Goal: Information Seeking & Learning: Learn about a topic

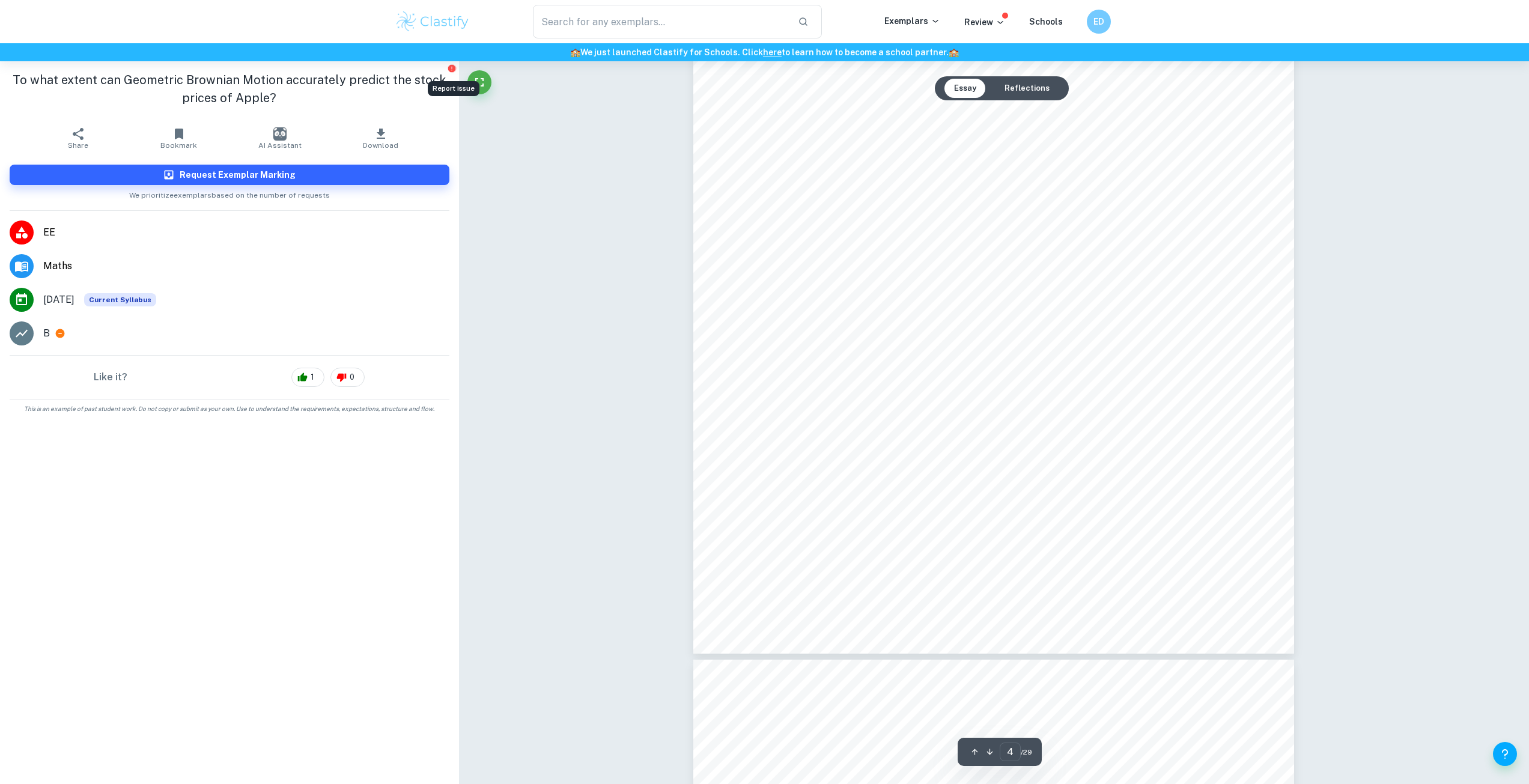
scroll to position [3064, 0]
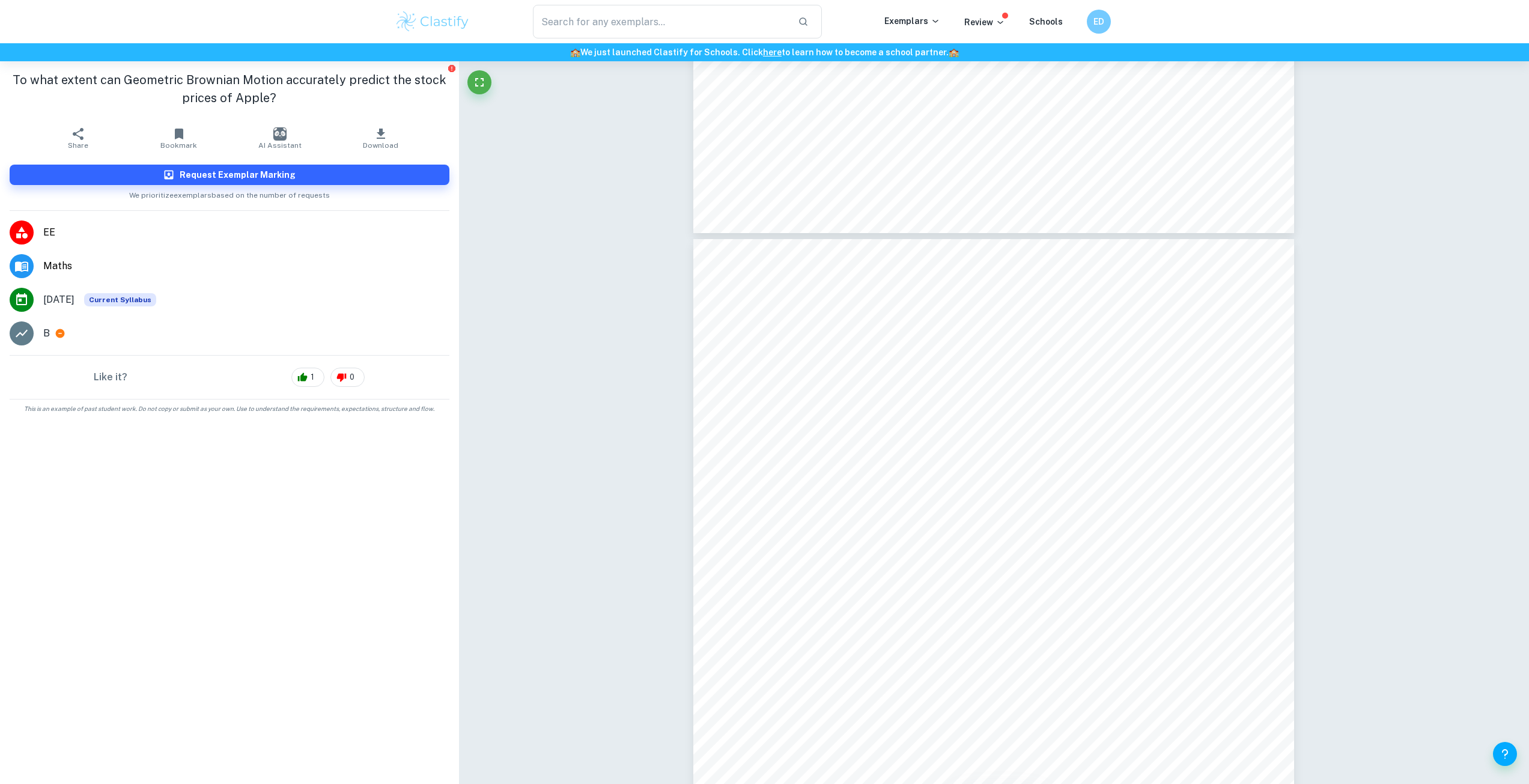
click at [904, 530] on div "kfk778 pg 4 3. Method It is suggested that any variable with unknown value chan…" at bounding box center [994, 627] width 601 height 777
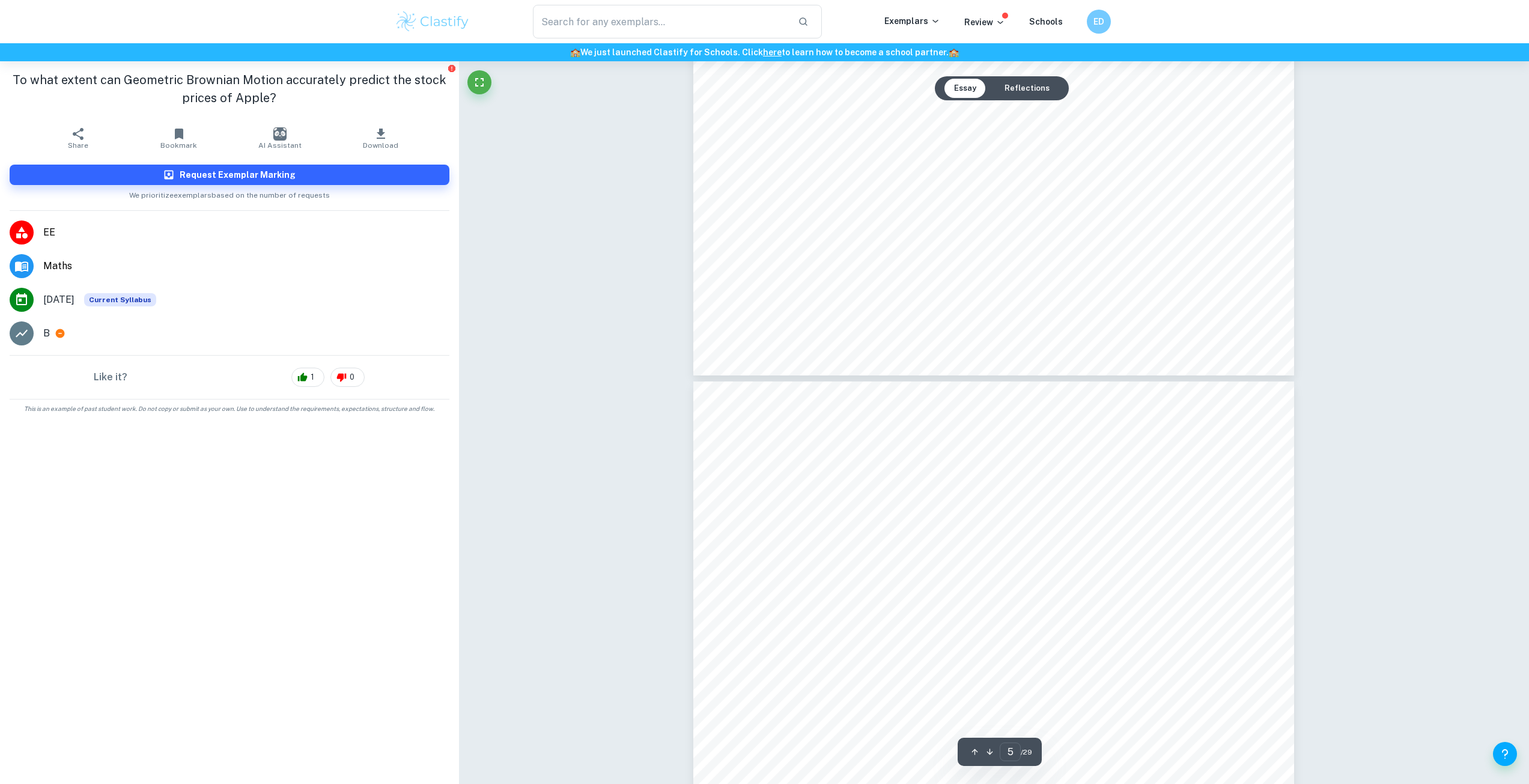
scroll to position [3042, 0]
drag, startPoint x: 815, startPoint y: 529, endPoint x: 834, endPoint y: 532, distance: 19.2
click at [834, 532] on div "kfk778 pg 4 3. Method It is suggested that any variable with unknown value chan…" at bounding box center [994, 650] width 601 height 777
drag, startPoint x: 815, startPoint y: 505, endPoint x: 834, endPoint y: 505, distance: 19.0
click at [834, 505] on span "[ÿ([GEOGRAPHIC_DATA])]" at bounding box center [888, 508] width 156 height 12
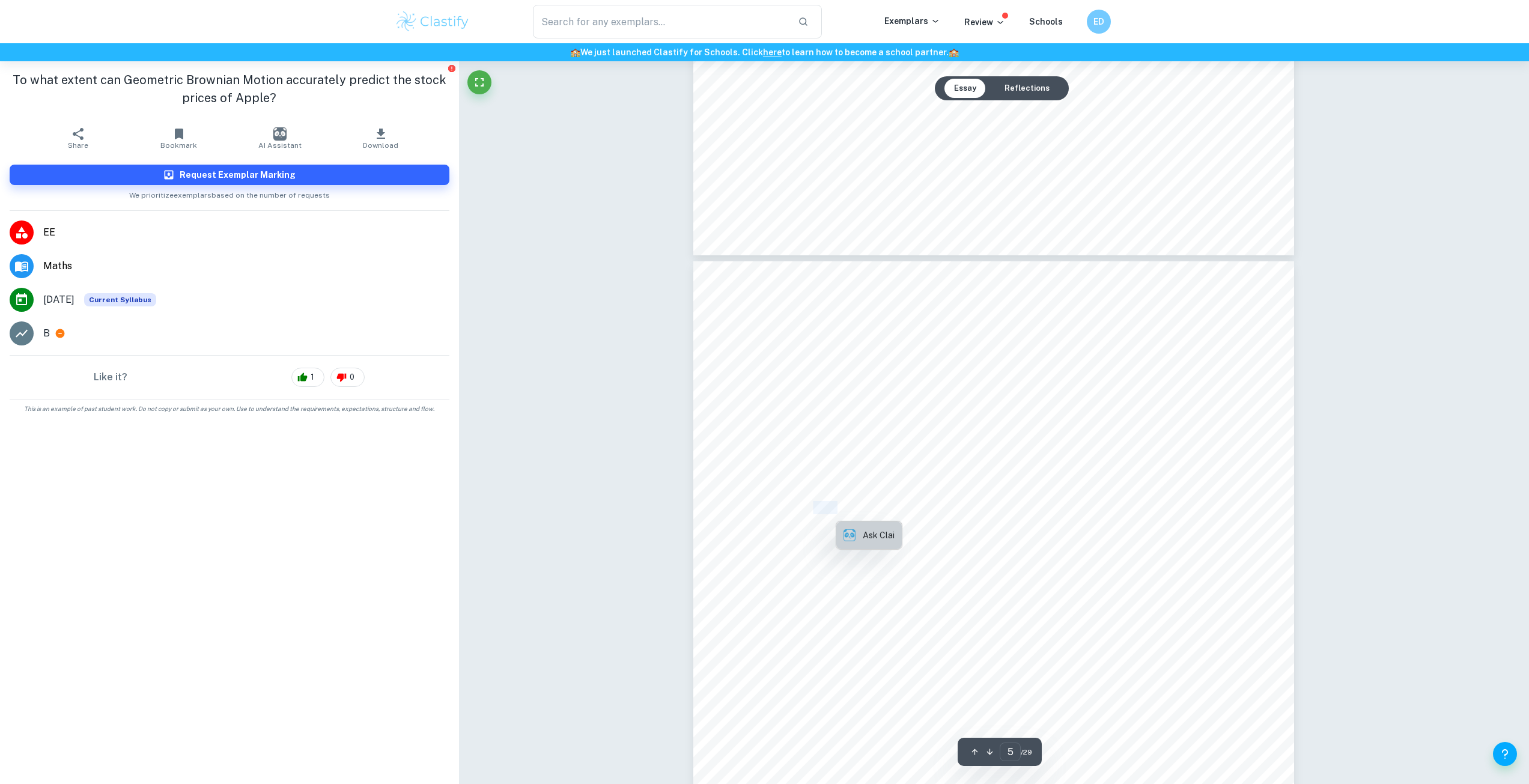
click at [847, 527] on button "Ask Clai" at bounding box center [869, 535] width 65 height 27
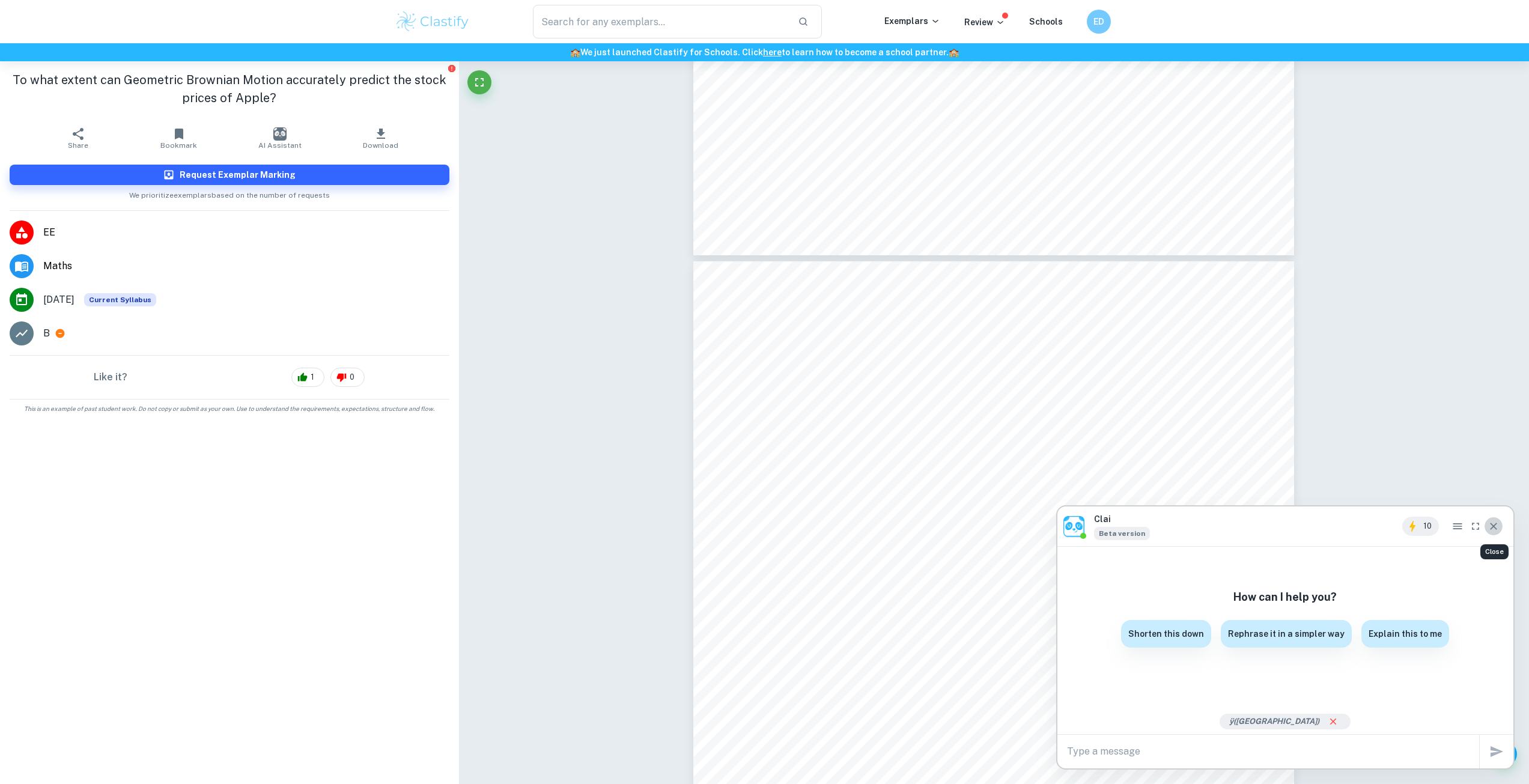
click at [1489, 531] on icon "Close" at bounding box center [1494, 526] width 12 height 12
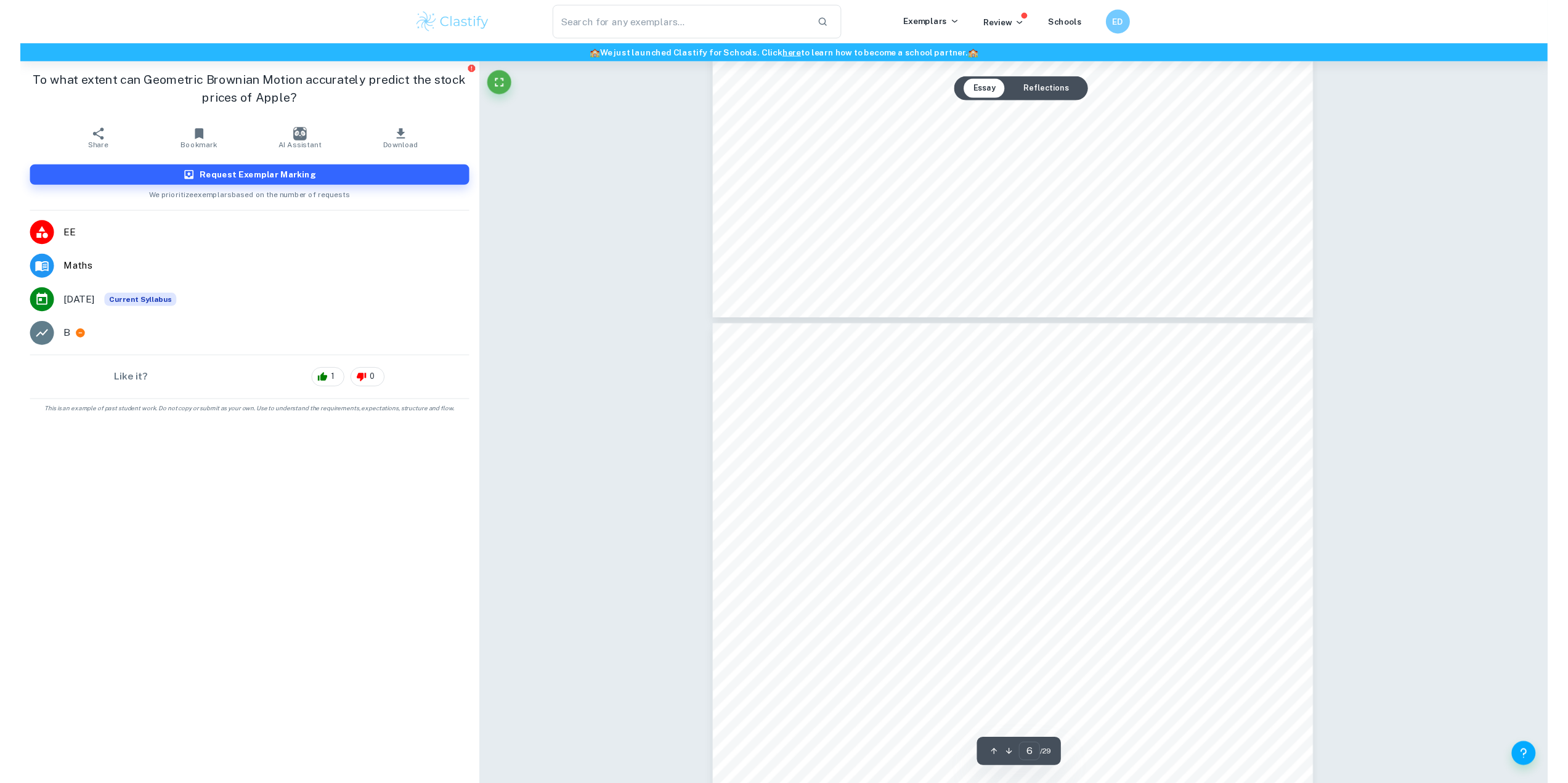
scroll to position [3919, 0]
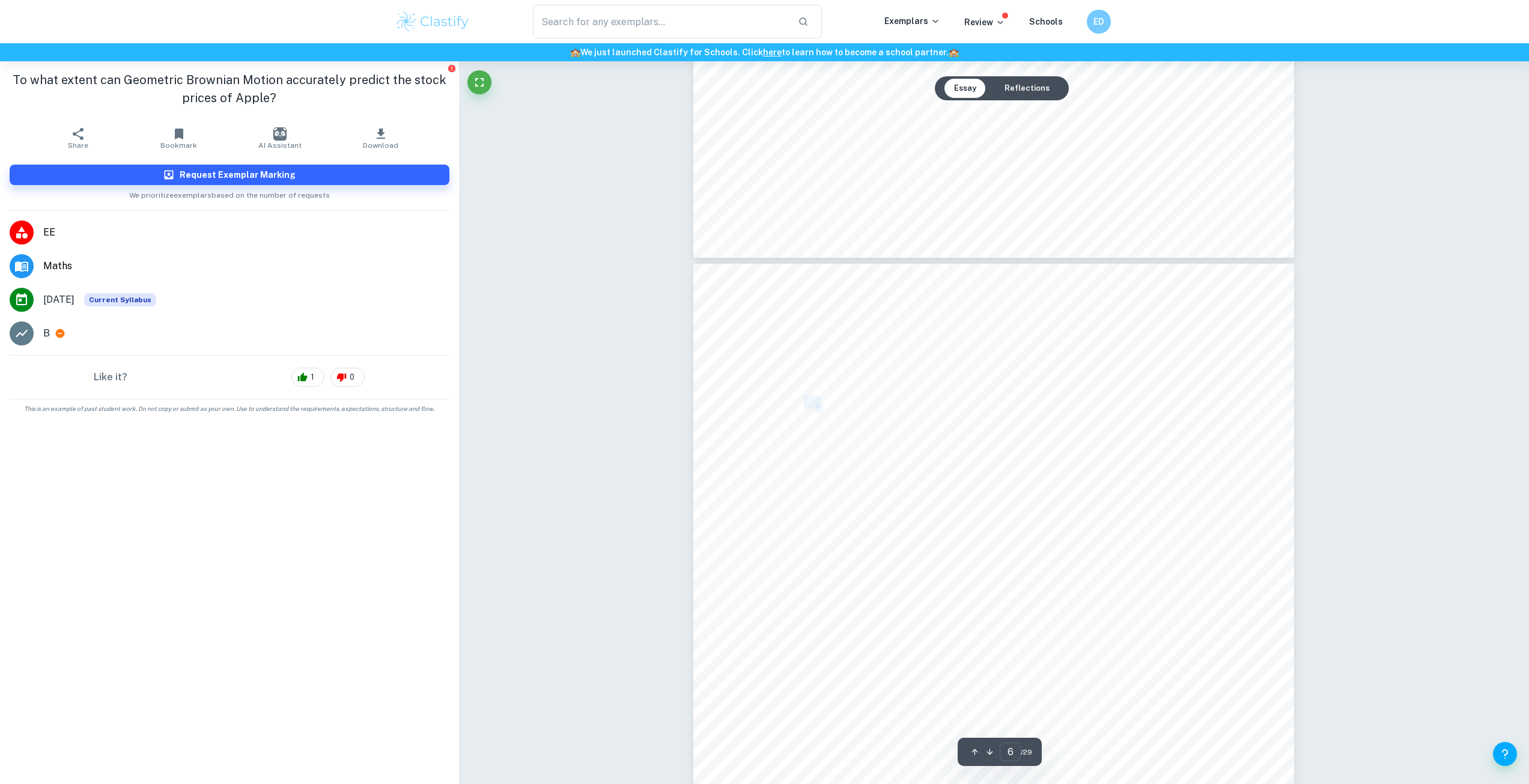
drag, startPoint x: 807, startPoint y: 400, endPoint x: 821, endPoint y: 402, distance: 14.1
click at [821, 402] on div "kfk778 pg 5 Geometric Brownian motion can be written as: ýÿ ý = μÿ ý ýý + Ãÿ ý …" at bounding box center [994, 652] width 601 height 777
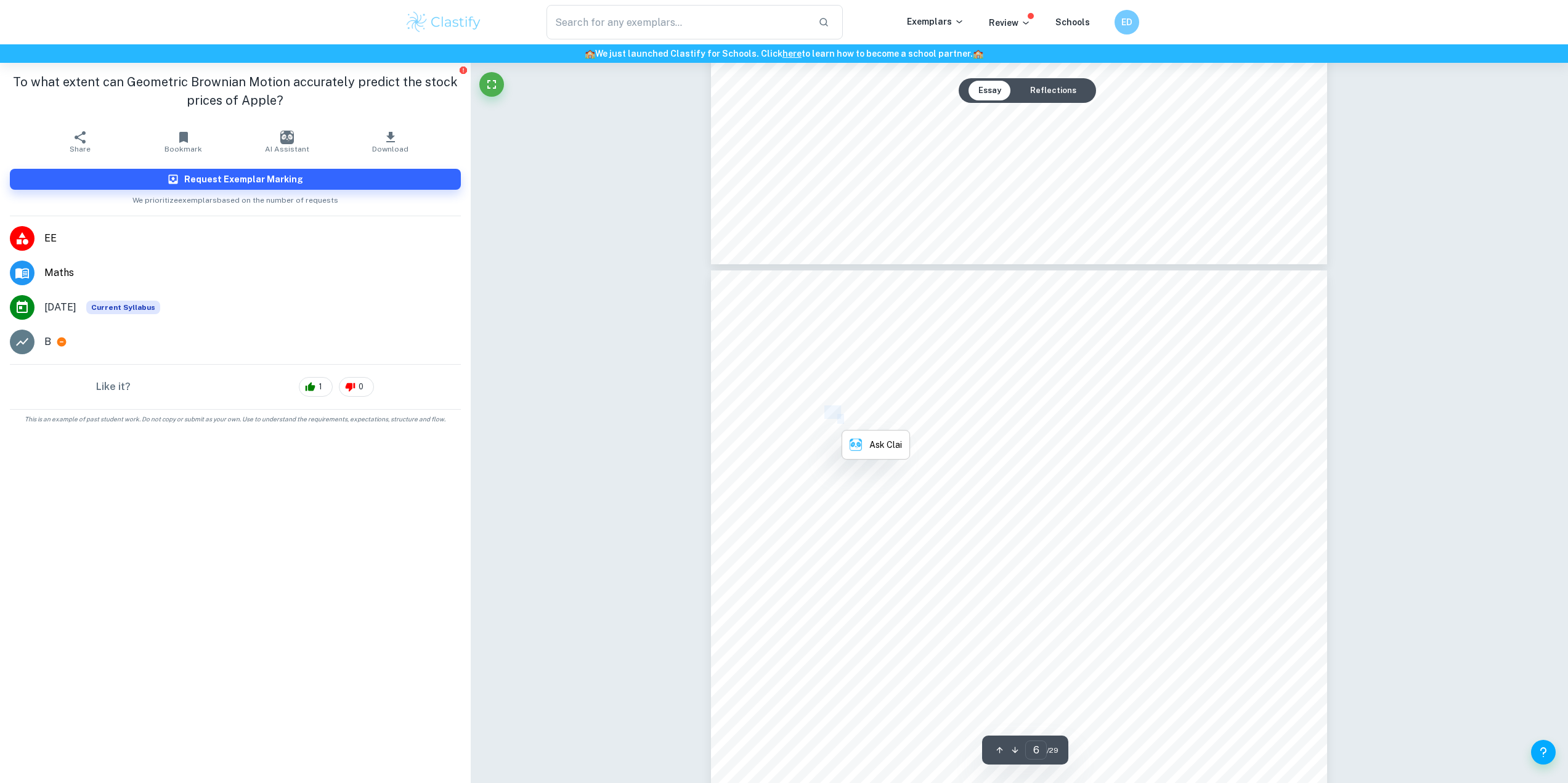
scroll to position [4042, 0]
click at [1012, 410] on div "kfk778 pg 5 Geometric Brownian motion can be written as: ýÿ ý = μÿ ý ýý + Ãÿ ý …" at bounding box center [1019, 545] width 616 height 797
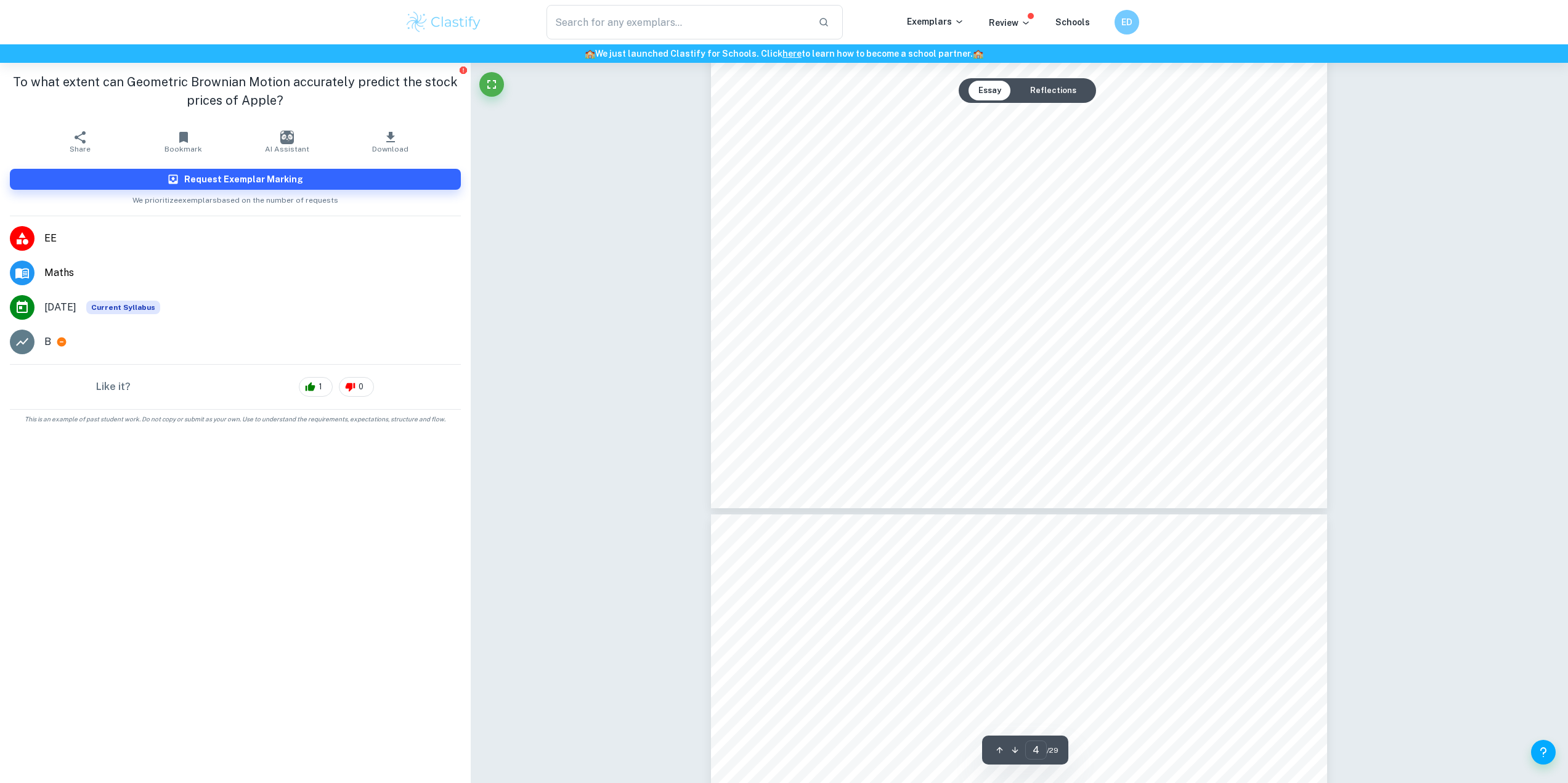
scroll to position [2811, 0]
click at [925, 474] on div "kfk778 pg 3 any degree of accuracy, price prediction has advantages and makes u…" at bounding box center [1019, 171] width 616 height 797
drag, startPoint x: 889, startPoint y: 444, endPoint x: 787, endPoint y: 275, distance: 197.4
click at [787, 275] on div "kfk778 pg 3 any degree of accuracy, price prediction has advantages and makes u…" at bounding box center [1019, 171] width 616 height 797
copy div "Originally, the location of a particle in a fluid was modeled using Brownian Mo…"
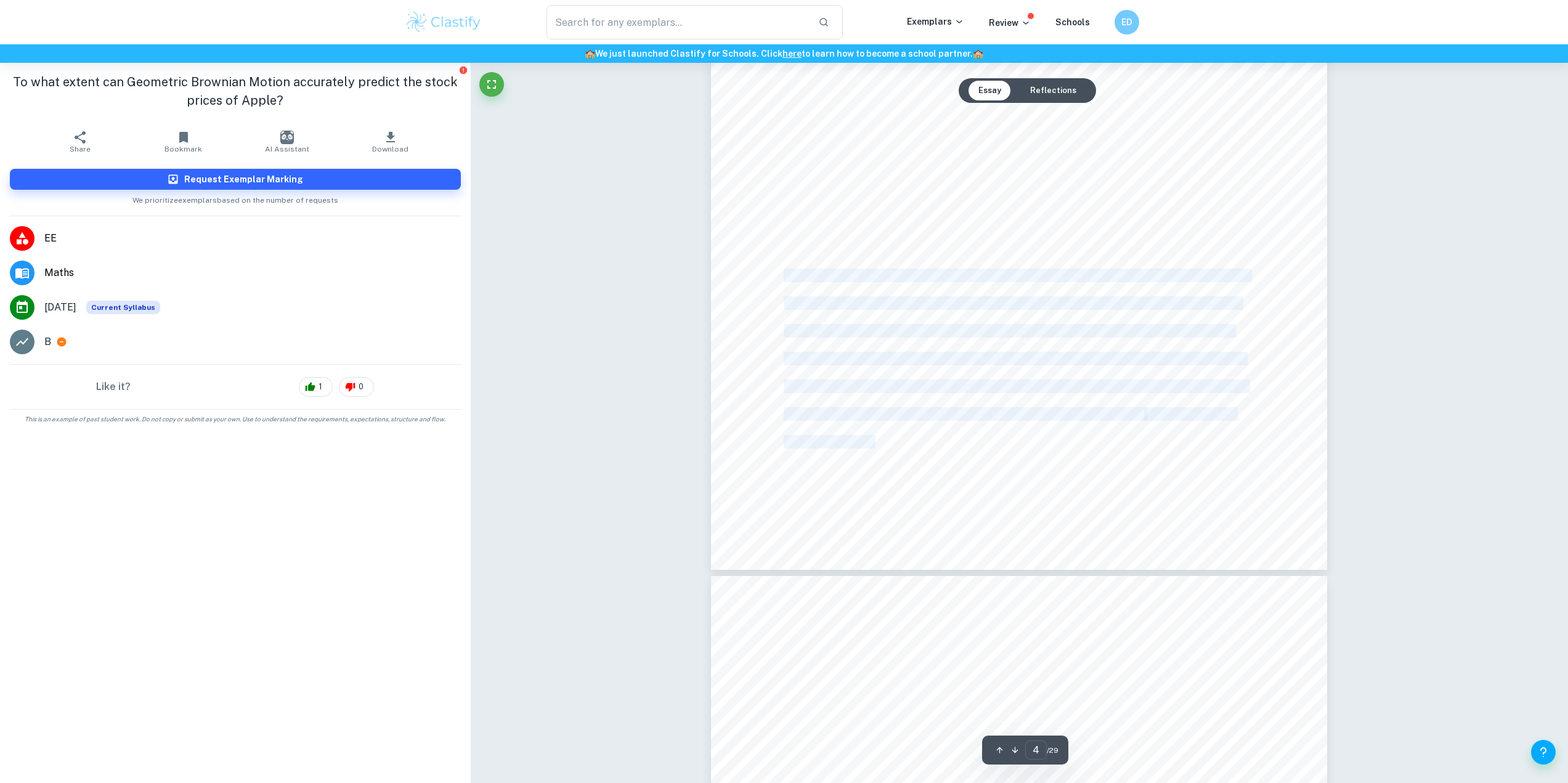
click at [984, 432] on div "kfk778 pg 3 any degree of accuracy, price prediction has advantages and makes u…" at bounding box center [1019, 171] width 616 height 797
click at [938, 493] on div "kfk778 pg 3 any degree of accuracy, price prediction has advantages and makes u…" at bounding box center [1019, 171] width 616 height 797
click at [984, 442] on div "kfk778 pg 3 any degree of accuracy, price prediction has advantages and makes u…" at bounding box center [1019, 171] width 616 height 797
click at [1001, 440] on div "kfk778 pg 3 any degree of accuracy, price prediction has advantages and makes u…" at bounding box center [1019, 171] width 616 height 797
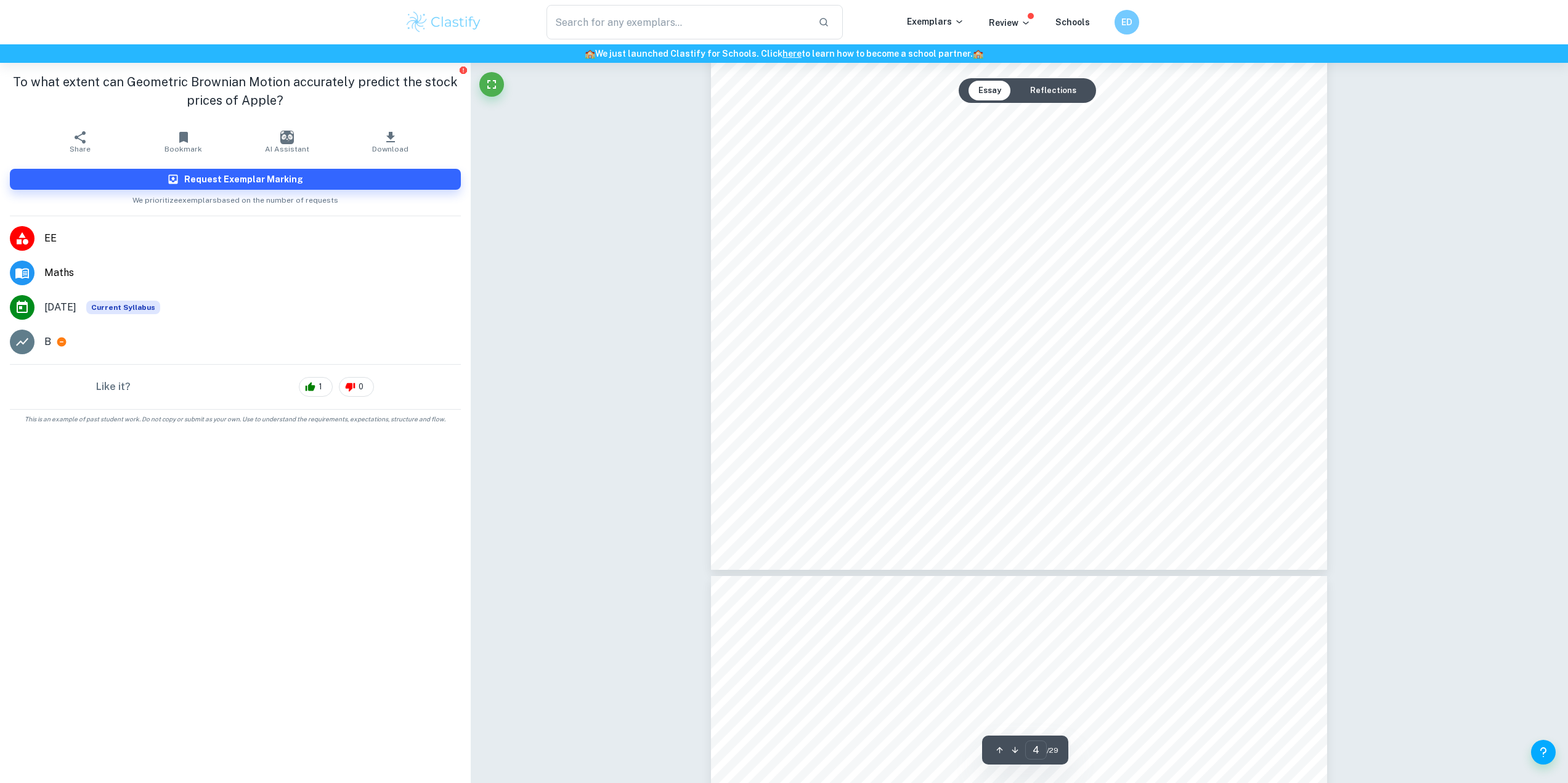
click at [1010, 450] on div "kfk778 pg 3 any degree of accuracy, price prediction has advantages and makes u…" at bounding box center [1019, 171] width 616 height 797
click at [879, 86] on span "Originally, the location of a particle in a fluid was modeled using Brownian Mo…" at bounding box center [1016, 91] width 465 height 12
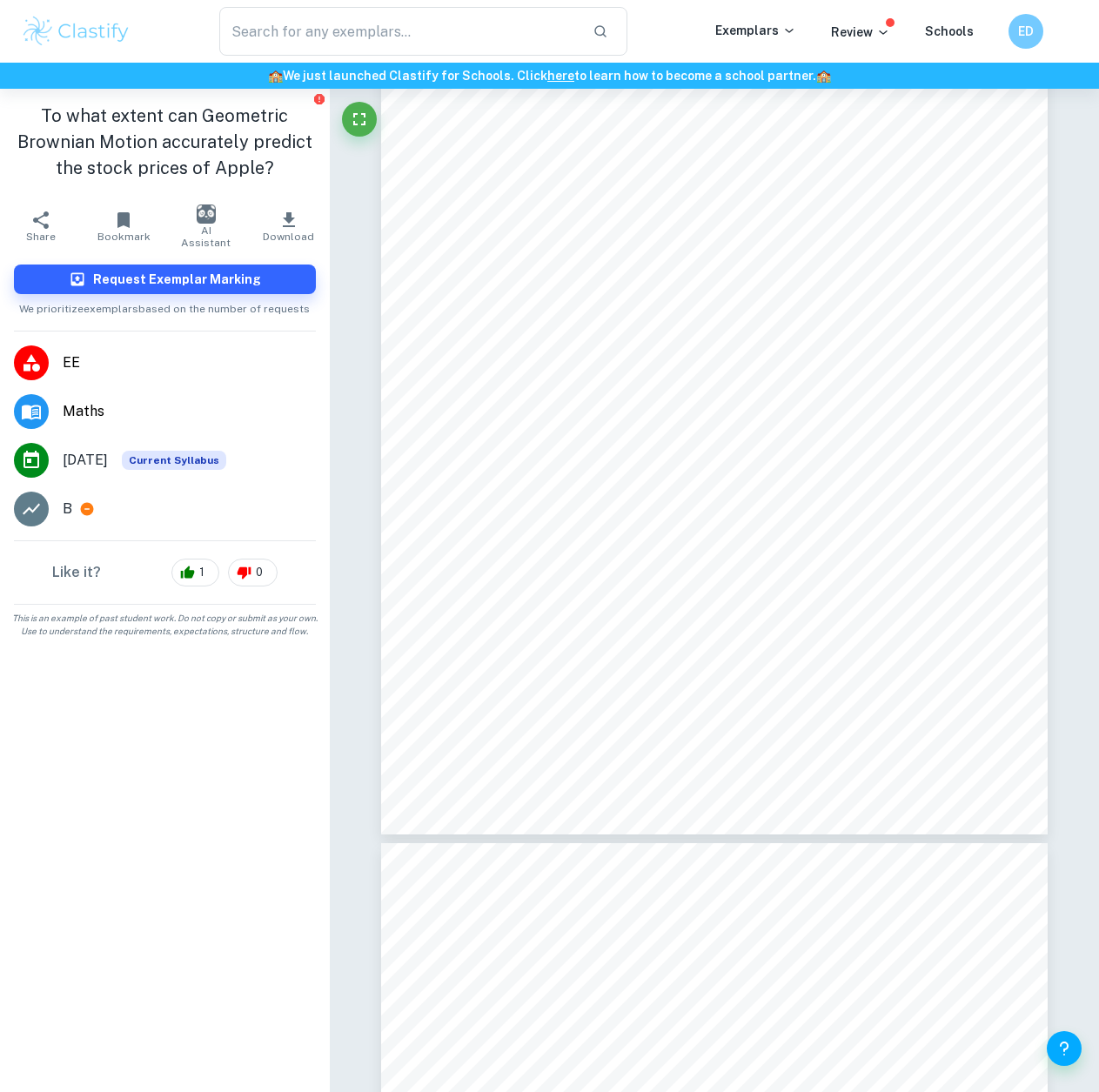
scroll to position [9084, 0]
